Goal: Task Accomplishment & Management: Complete application form

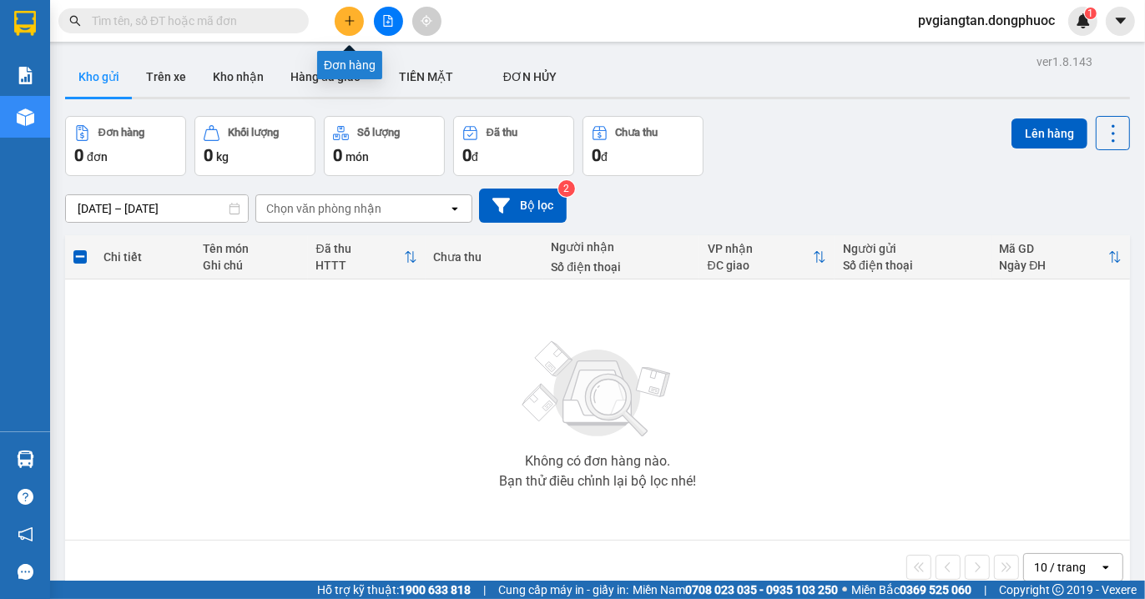
click at [349, 26] on icon "plus" at bounding box center [350, 21] width 12 height 12
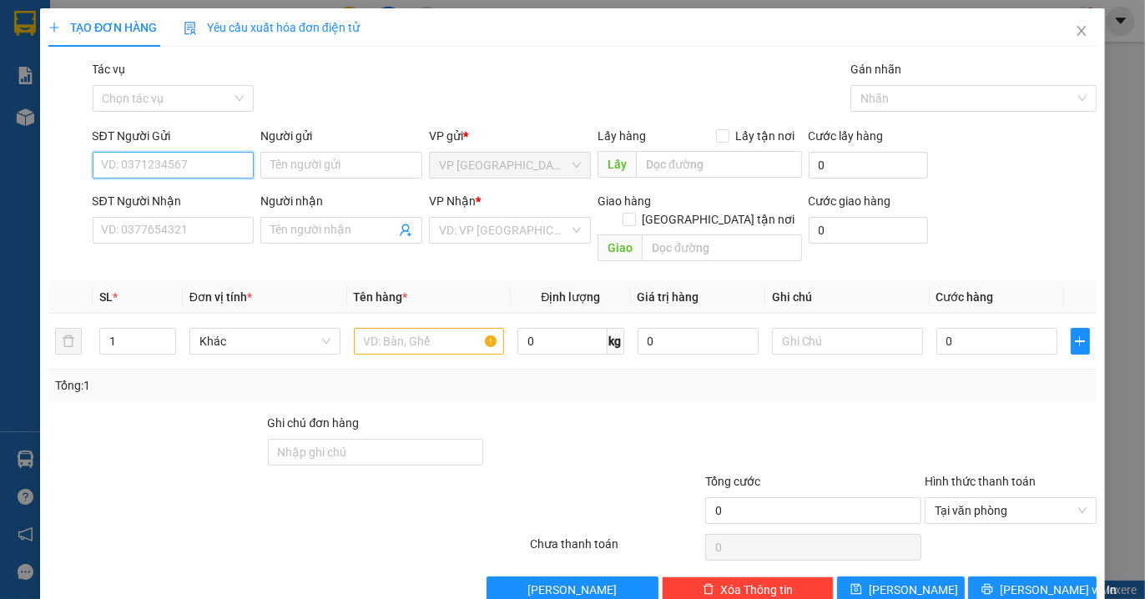
drag, startPoint x: 207, startPoint y: 159, endPoint x: 1083, endPoint y: 593, distance: 977.3
click at [210, 159] on input "SĐT Người Gửi" at bounding box center [174, 165] width 162 height 27
type input "0908141308"
click at [168, 201] on div "0908141308 - [PERSON_NAME]" at bounding box center [183, 198] width 164 height 18
type input "THANH"
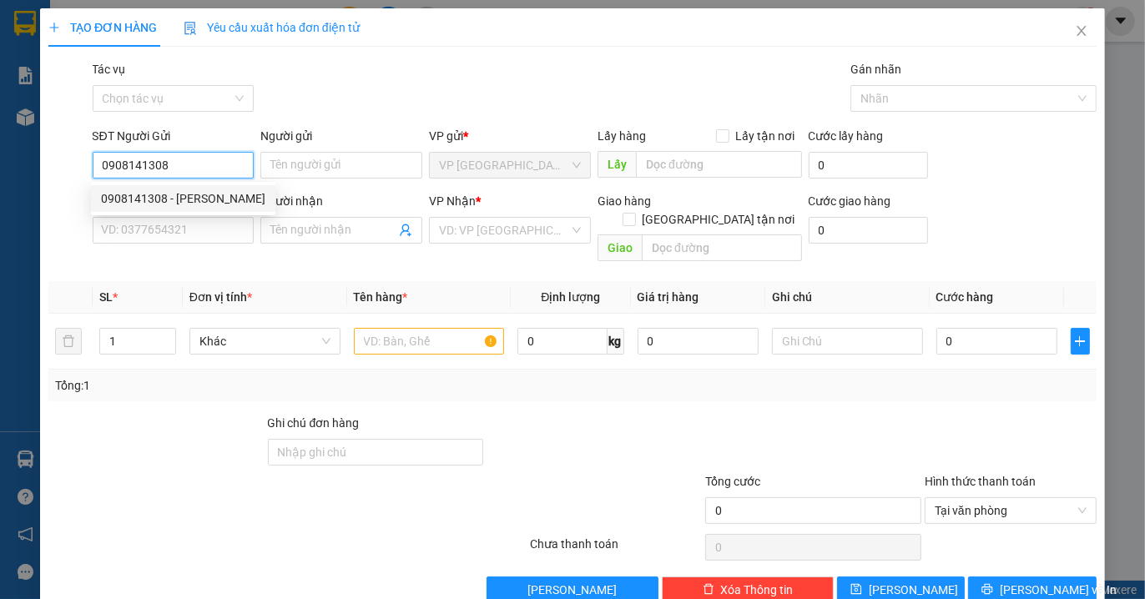
type input "0976727289"
type input "VIET"
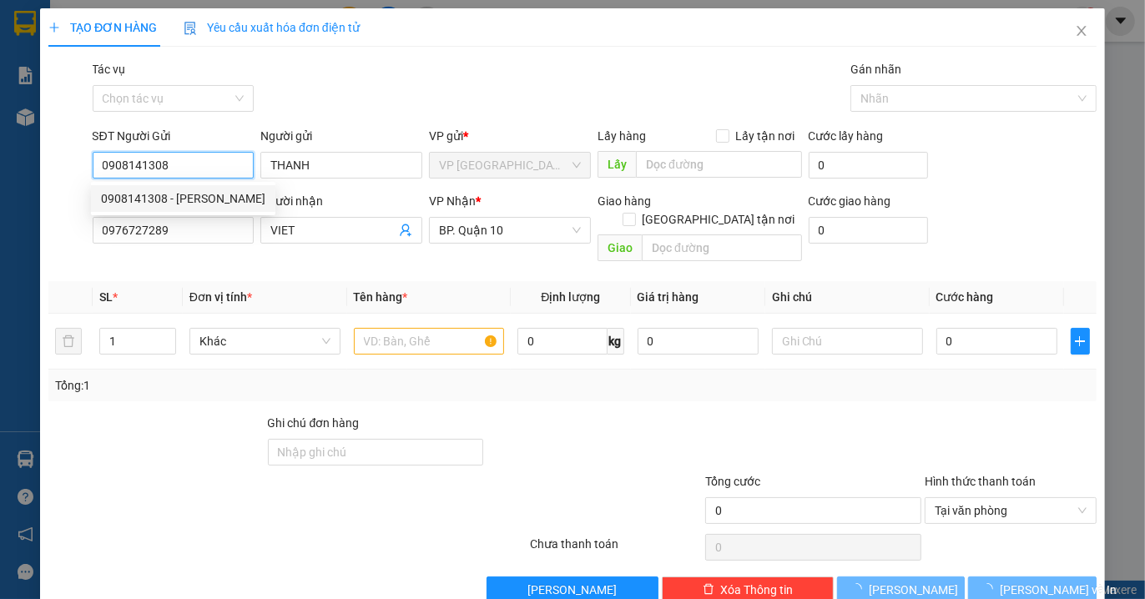
type input "30.000"
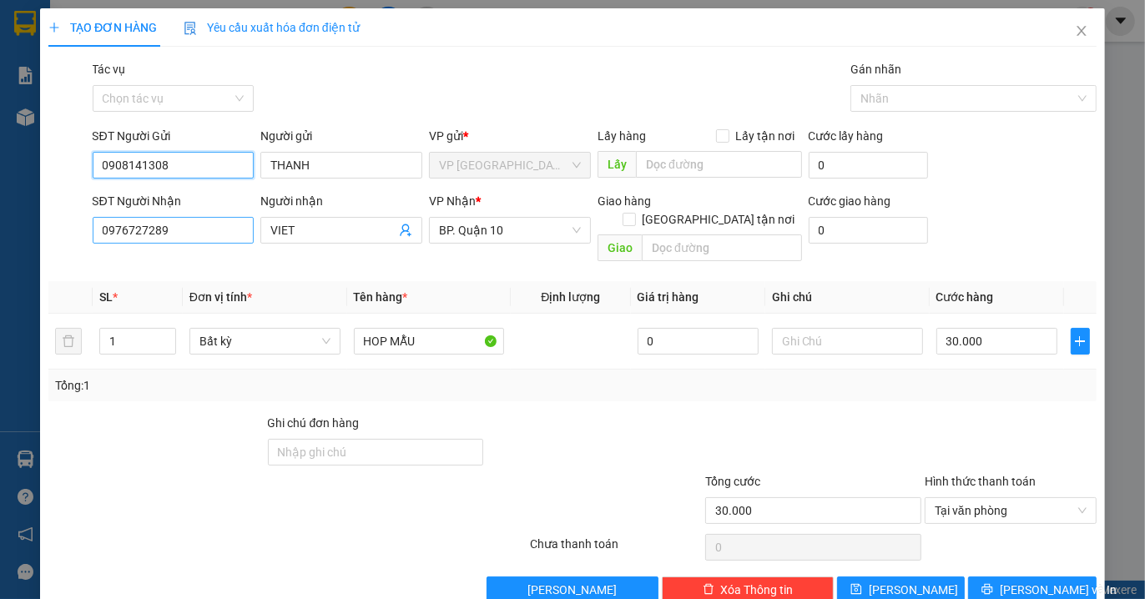
type input "0908141308"
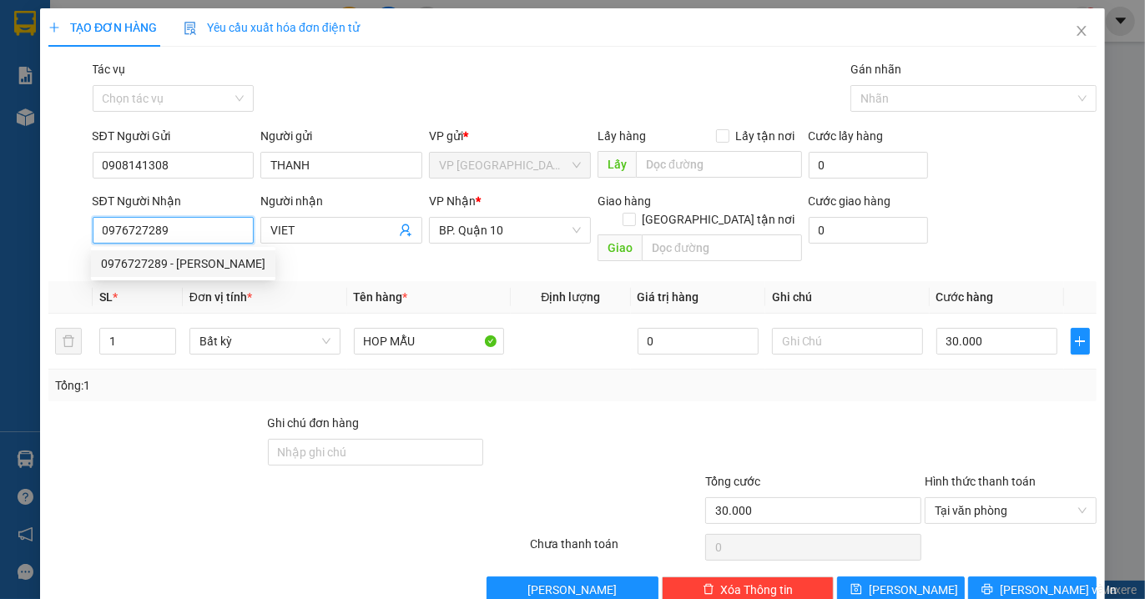
drag, startPoint x: 189, startPoint y: 227, endPoint x: 6, endPoint y: 220, distance: 182.9
click at [6, 220] on div "TẠO ĐƠN HÀNG Yêu cầu xuất hóa đơn điện tử Transit Pickup Surcharge Ids Transit …" at bounding box center [572, 299] width 1145 height 599
click at [195, 295] on div "0932342349 - NAM" at bounding box center [183, 290] width 164 height 18
type input "0932342349"
type input "NAM"
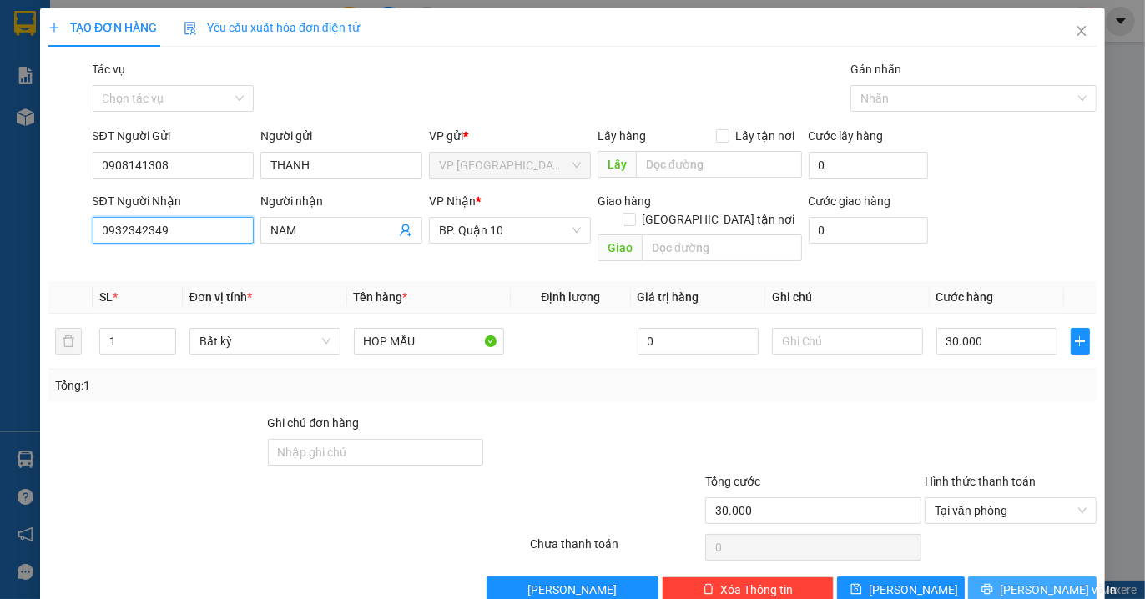
type input "0932342349"
click at [1014, 581] on span "[PERSON_NAME] và In" at bounding box center [1058, 590] width 117 height 18
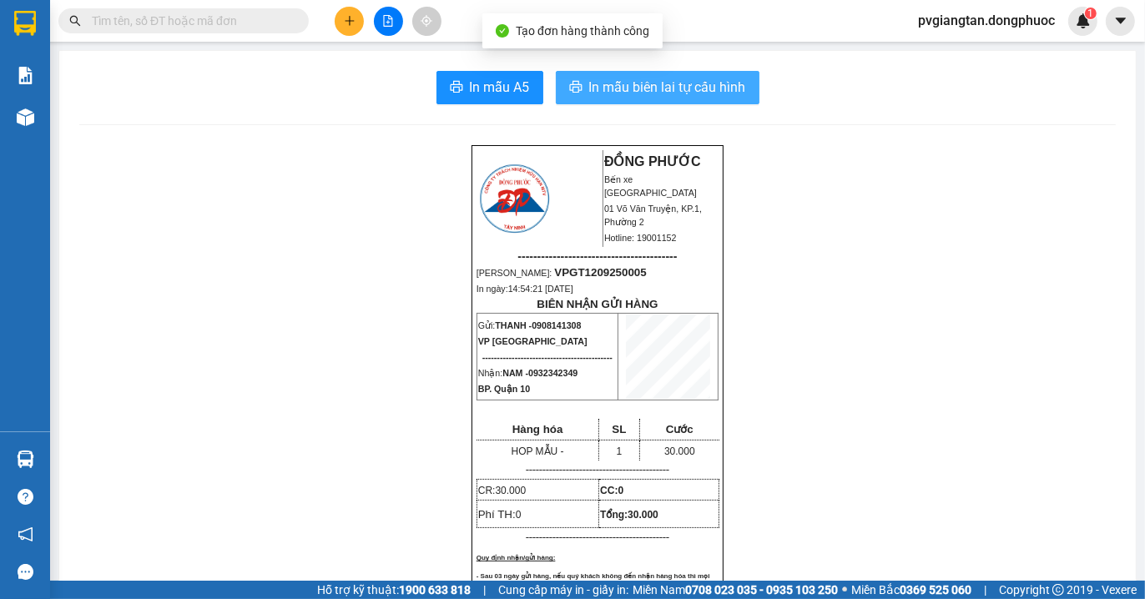
click at [688, 95] on span "In mẫu biên lai tự cấu hình" at bounding box center [667, 87] width 157 height 21
